Goal: Information Seeking & Learning: Learn about a topic

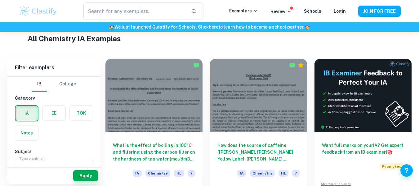
scroll to position [151, 0]
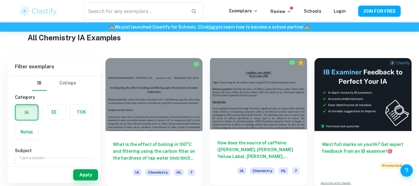
click at [265, 85] on div at bounding box center [258, 92] width 97 height 73
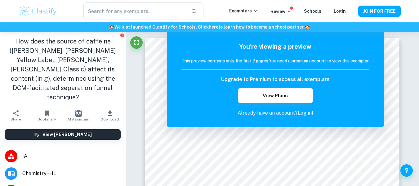
click at [245, 36] on div "You're viewing a preview This preview contains only the first 2 pages. You need…" at bounding box center [275, 79] width 217 height 96
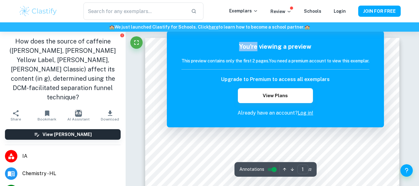
click at [245, 37] on div "You're viewing a preview This preview contains only the first 2 pages. You need…" at bounding box center [275, 79] width 217 height 96
click at [382, 94] on div "You're viewing a preview This preview contains only the first 2 pages. You need…" at bounding box center [275, 79] width 217 height 96
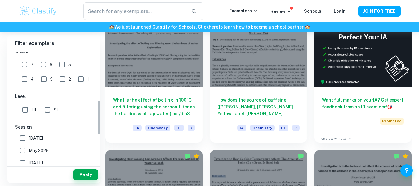
scroll to position [171, 0]
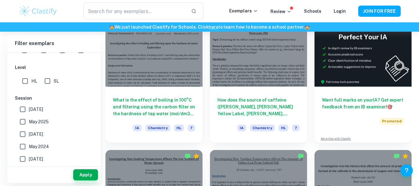
click at [24, 121] on input "May 2025" at bounding box center [22, 121] width 12 height 12
checkbox input "true"
click at [94, 174] on button "Apply" at bounding box center [85, 174] width 25 height 11
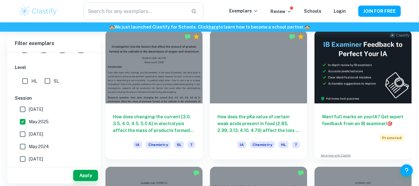
scroll to position [175, 0]
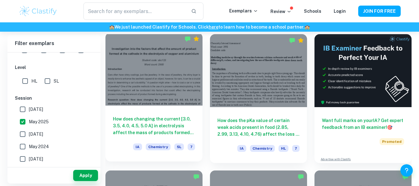
click at [157, 88] on div at bounding box center [153, 69] width 97 height 73
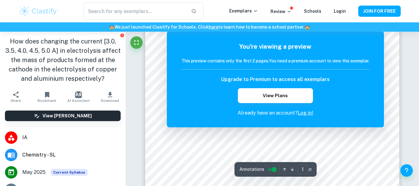
scroll to position [104, 0]
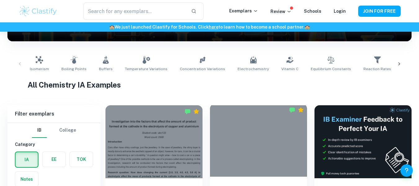
scroll to position [175, 0]
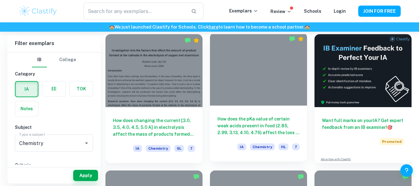
click at [229, 90] on div at bounding box center [258, 69] width 97 height 73
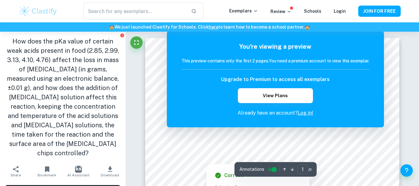
click at [365, 156] on div at bounding box center [353, 153] width 31 height 7
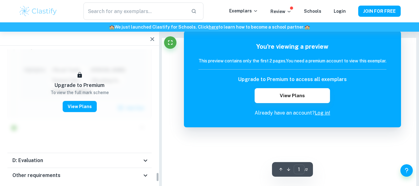
scroll to position [1733, 0]
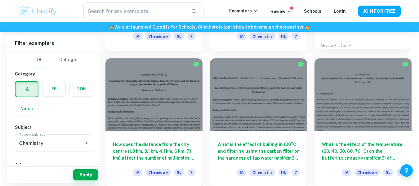
scroll to position [287, 0]
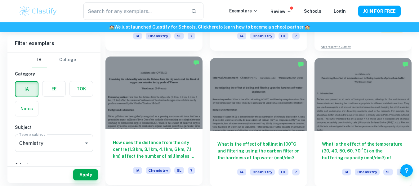
click at [170, 99] on div at bounding box center [153, 92] width 97 height 73
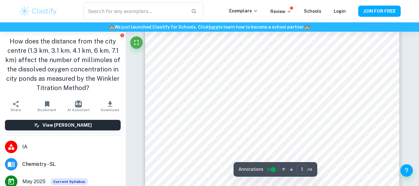
scroll to position [76, 0]
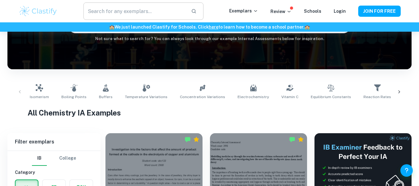
scroll to position [151, 0]
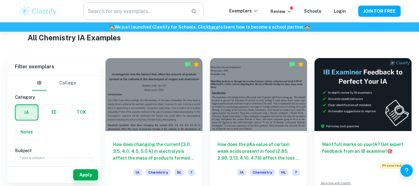
click at [135, 16] on input "text" at bounding box center [134, 10] width 102 height 17
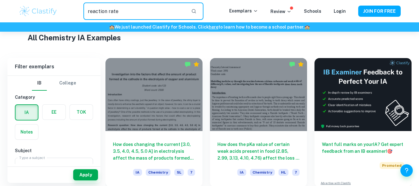
type input "reaction rate"
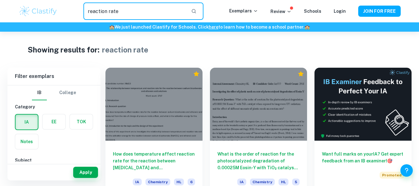
drag, startPoint x: 135, startPoint y: 16, endPoint x: 207, endPoint y: 112, distance: 120.1
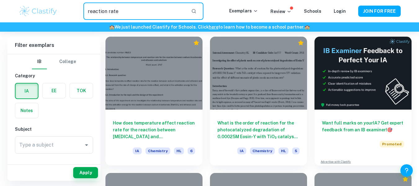
scroll to position [31, 0]
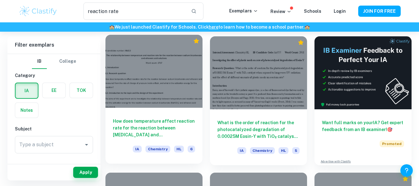
click at [154, 104] on div at bounding box center [153, 71] width 97 height 73
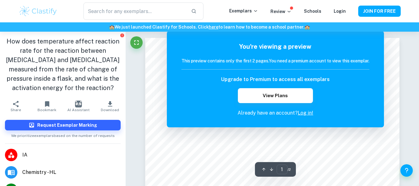
click at [359, 33] on div "You're viewing a preview This preview contains only the first 2 pages. You need…" at bounding box center [275, 79] width 217 height 96
click at [300, 40] on div "You're viewing a preview This preview contains only the first 2 pages. You need…" at bounding box center [275, 79] width 217 height 96
type input "reaction rate"
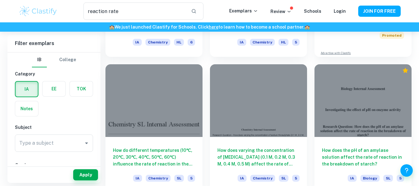
scroll to position [140, 0]
click at [313, 104] on div "How does the pH of an amylase solution affect the rate of reaction in the break…" at bounding box center [359, 124] width 104 height 136
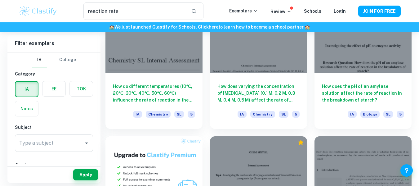
scroll to position [204, 0]
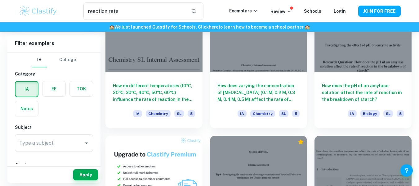
click at [311, 62] on div "How does the pH of an amylase solution affect the rate of reaction in the break…" at bounding box center [359, 60] width 104 height 136
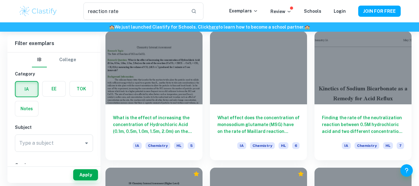
scroll to position [444, 0]
click at [313, 124] on div "Finding the rate of the neutralization reaction between 0.5M hydrochloric acid …" at bounding box center [359, 92] width 104 height 136
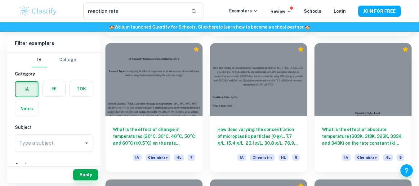
scroll to position [569, 0]
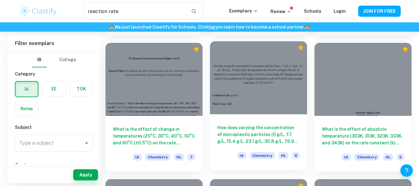
click at [224, 80] on div at bounding box center [258, 77] width 97 height 73
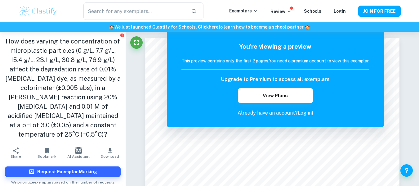
type input "reaction rate"
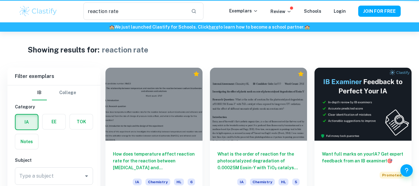
scroll to position [569, 0]
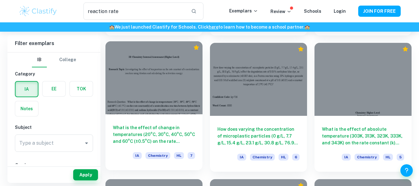
click at [188, 61] on div at bounding box center [153, 77] width 97 height 73
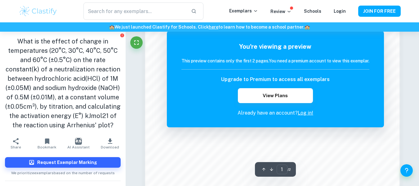
scroll to position [383, 0]
type input "reaction rate"
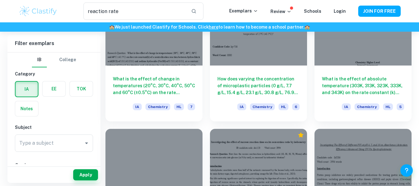
scroll to position [619, 0]
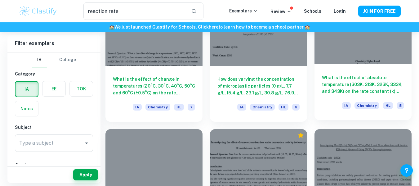
click at [356, 53] on div at bounding box center [362, 27] width 97 height 73
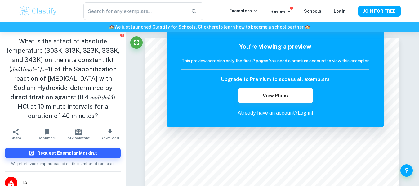
type input "reaction rate"
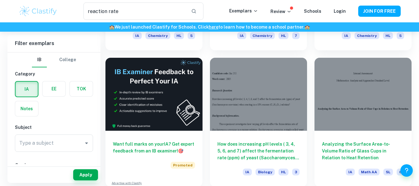
scroll to position [826, 0]
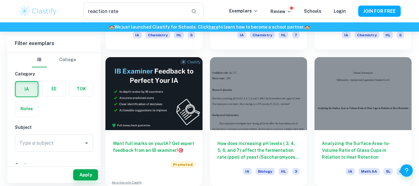
click at [309, 77] on div "Analyzing the Surface Area-to-Volume Ratio of Glass Cups in Relation to Heat Re…" at bounding box center [359, 118] width 104 height 136
click at [310, 78] on div "Analyzing the Surface Area-to-Volume Ratio of Glass Cups in Relation to Heat Re…" at bounding box center [359, 118] width 104 height 136
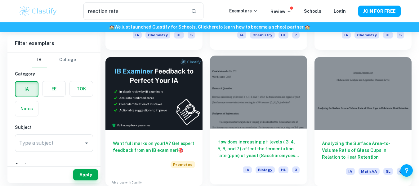
click at [305, 64] on div at bounding box center [258, 91] width 97 height 73
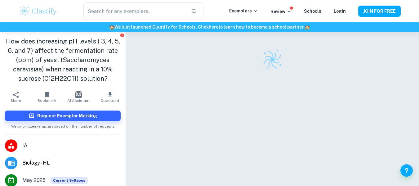
scroll to position [11, 0]
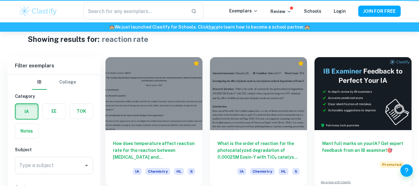
type input "reaction rate"
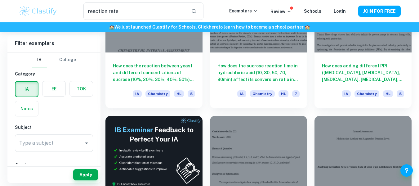
scroll to position [826, 0]
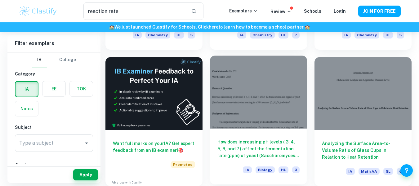
click at [304, 149] on div "How does increasing pH levels ( 3, 4, 5, 6, and 7) affect the fermentation rate…" at bounding box center [258, 156] width 97 height 56
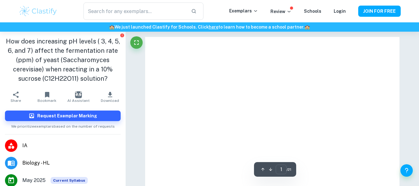
scroll to position [1, 0]
